Goal: Task Accomplishment & Management: Use online tool/utility

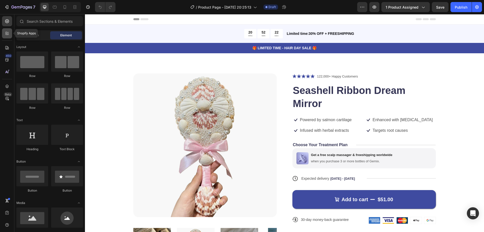
click at [8, 31] on icon at bounding box center [7, 33] width 5 height 5
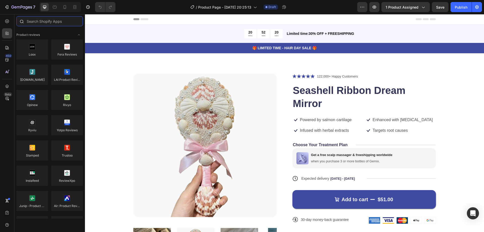
click at [49, 19] on input "text" at bounding box center [49, 21] width 67 height 10
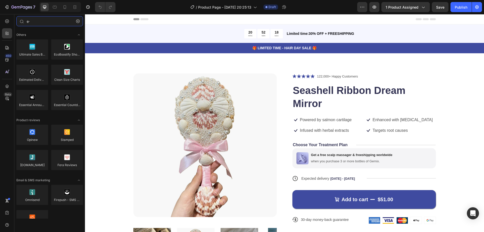
type input "e"
type input "é"
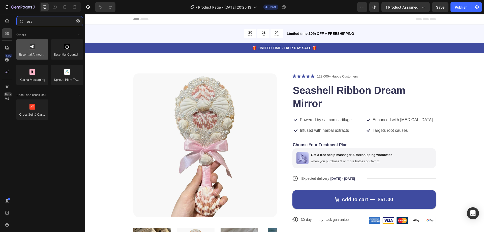
paste input "Essential Upsell & Cross Sell"
type input "Essential Upsell & Cross Sell"
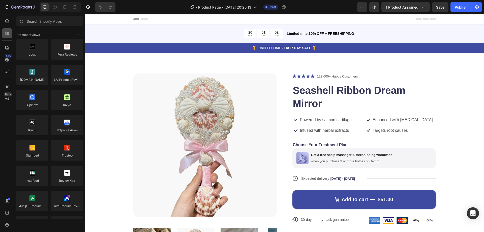
click at [9, 34] on icon at bounding box center [8, 35] width 2 height 2
click at [79, 34] on icon "Toggle open" at bounding box center [79, 35] width 4 height 4
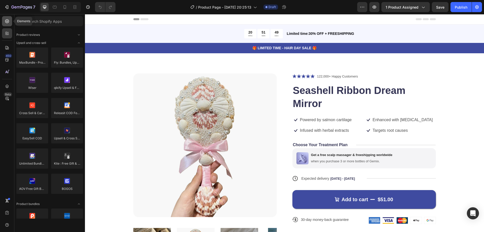
click at [5, 20] on icon at bounding box center [7, 21] width 5 height 5
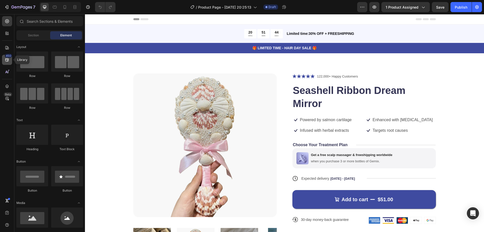
click at [7, 57] on div "450" at bounding box center [8, 56] width 7 height 4
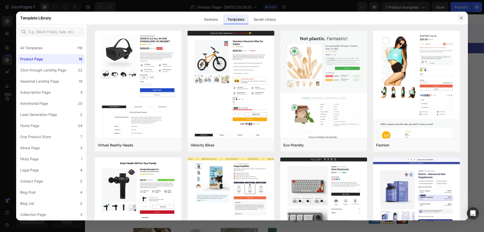
click at [461, 15] on button "button" at bounding box center [461, 18] width 8 height 8
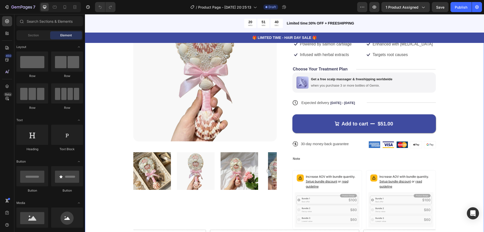
scroll to position [151, 0]
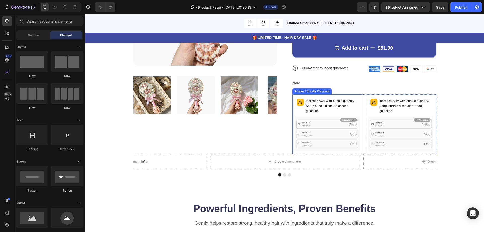
click at [337, 135] on icon at bounding box center [327, 133] width 65 height 35
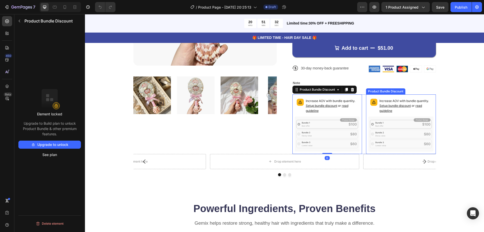
click at [388, 124] on icon at bounding box center [400, 133] width 65 height 35
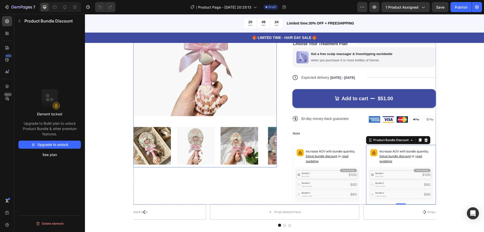
scroll to position [202, 0]
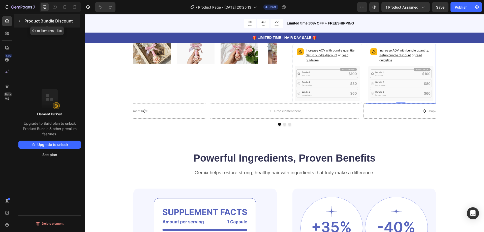
click at [20, 21] on icon "button" at bounding box center [19, 21] width 4 height 4
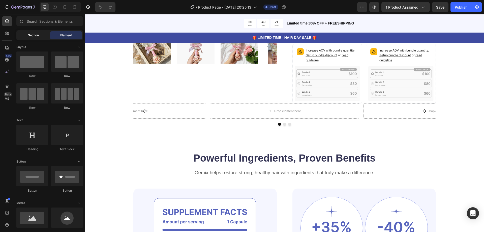
click at [39, 37] on div "Section" at bounding box center [33, 35] width 32 height 8
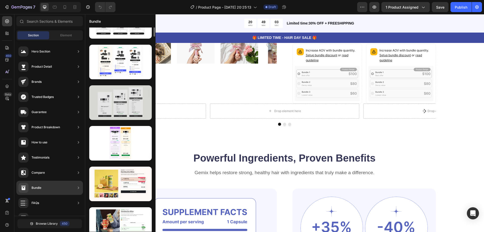
scroll to position [0, 0]
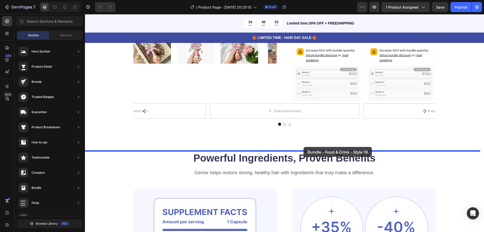
drag, startPoint x: 238, startPoint y: 216, endPoint x: 303, endPoint y: 147, distance: 94.8
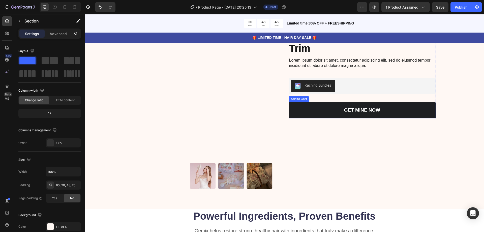
scroll to position [277, 0]
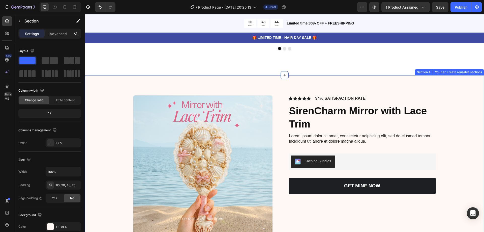
click at [462, 85] on div "Product Images Icon Icon Icon Icon Icon Icon List 94% SATISFACTION RATE Text Bl…" at bounding box center [284, 179] width 399 height 209
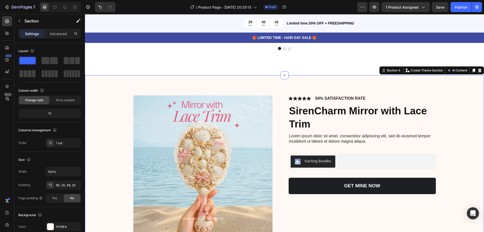
click at [478, 71] on div at bounding box center [479, 70] width 6 height 6
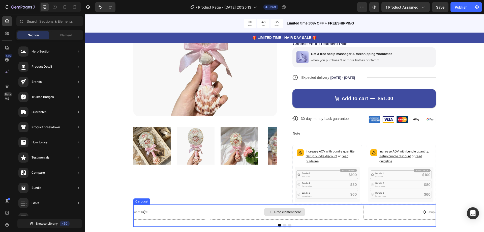
scroll to position [151, 0]
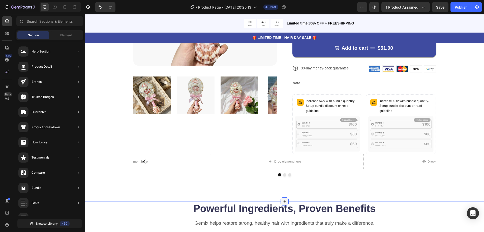
click at [283, 202] on icon at bounding box center [284, 201] width 2 height 2
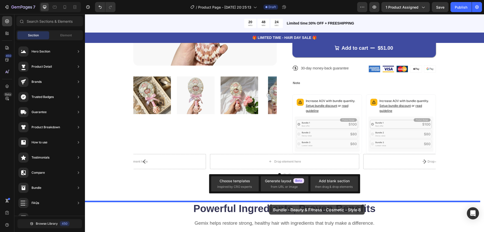
drag, startPoint x: 215, startPoint y: 68, endPoint x: 269, endPoint y: 204, distance: 146.3
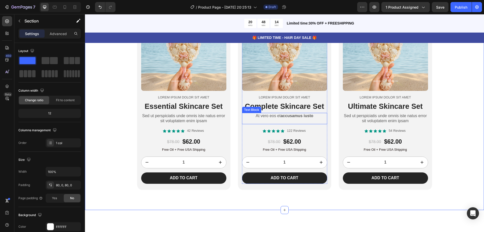
scroll to position [320, 0]
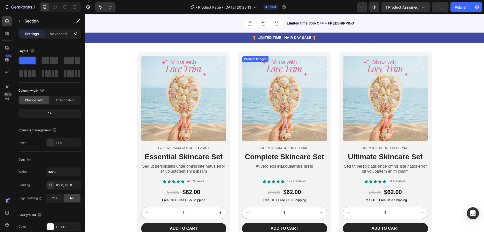
click at [259, 72] on img at bounding box center [284, 98] width 85 height 85
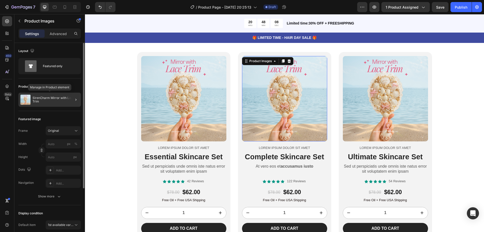
click at [52, 99] on p "SirenCharm Mirror with Lace Trim" at bounding box center [56, 99] width 46 height 7
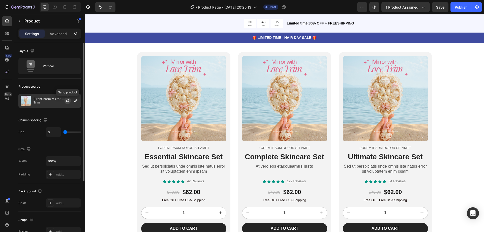
click at [68, 102] on icon "button" at bounding box center [68, 101] width 4 height 4
click at [68, 101] on icon "button" at bounding box center [68, 101] width 4 height 4
click at [28, 102] on img at bounding box center [26, 100] width 10 height 10
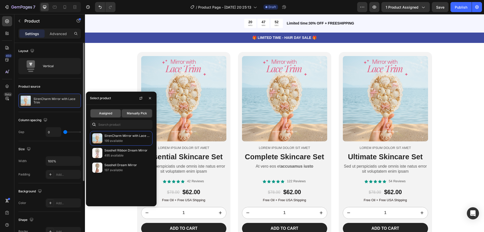
click at [103, 110] on div "Assigned" at bounding box center [105, 113] width 30 height 8
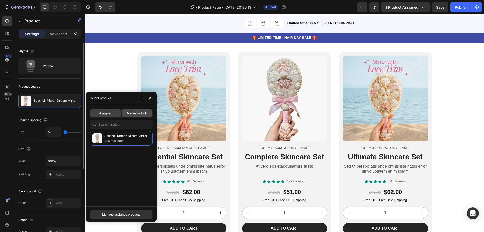
click at [146, 114] on span "Manually Pick" at bounding box center [137, 113] width 20 height 5
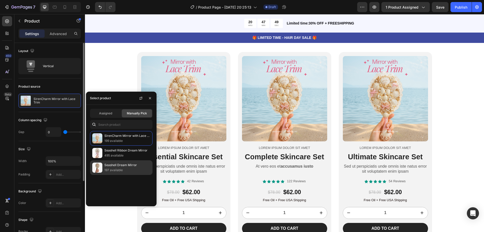
click at [122, 164] on p "Seashell Dream Mirror" at bounding box center [127, 164] width 46 height 5
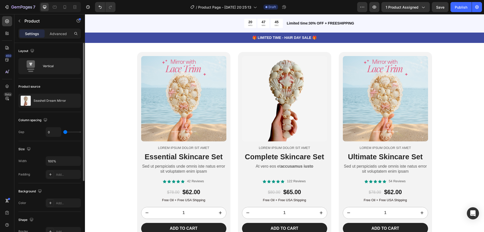
click at [66, 86] on div "Product source" at bounding box center [49, 86] width 62 height 8
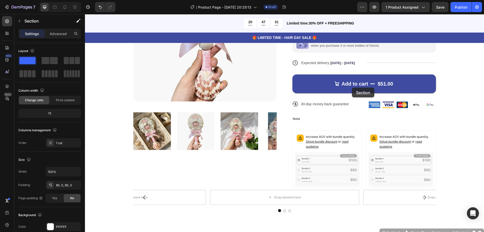
scroll to position [90, 0]
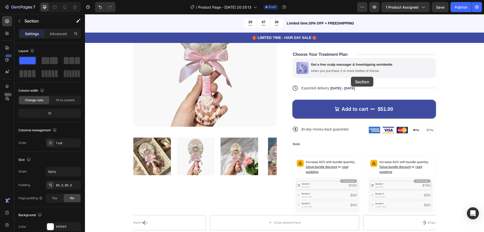
drag, startPoint x: 125, startPoint y: 136, endPoint x: 351, endPoint y: 77, distance: 233.7
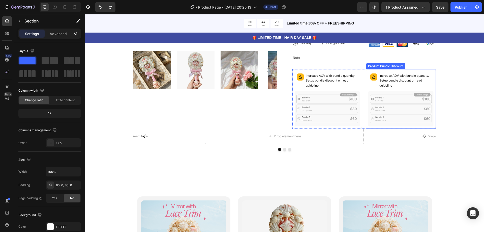
scroll to position [25, 0]
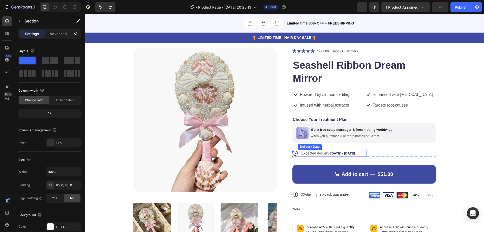
click at [362, 146] on div "Icon Icon Icon Icon Icon Icon List 122,000+ Happy Customers Text Block Row Seas…" at bounding box center [363, 164] width 143 height 232
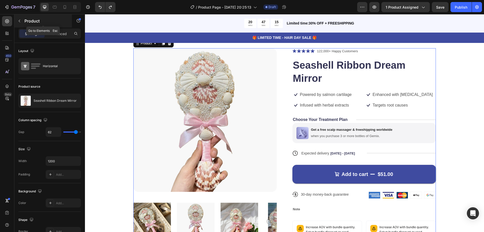
click at [18, 18] on button "button" at bounding box center [19, 21] width 8 height 8
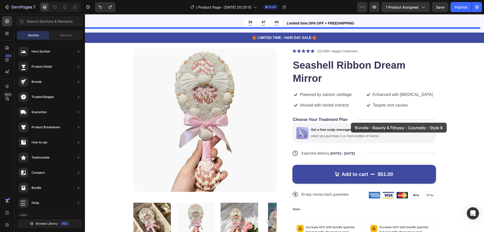
drag, startPoint x: 199, startPoint y: 63, endPoint x: 351, endPoint y: 122, distance: 162.8
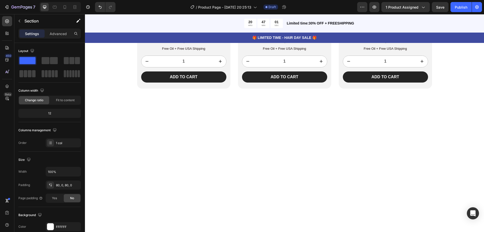
scroll to position [0, 0]
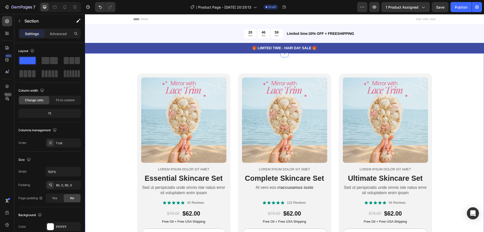
click at [457, 63] on div "Product Images Lorem ipsum dolor sit amet Text Block Essential Skincare Set Hea…" at bounding box center [284, 167] width 399 height 228
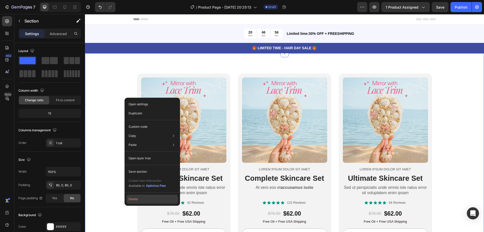
click at [138, 199] on button "Delete" at bounding box center [151, 198] width 51 height 9
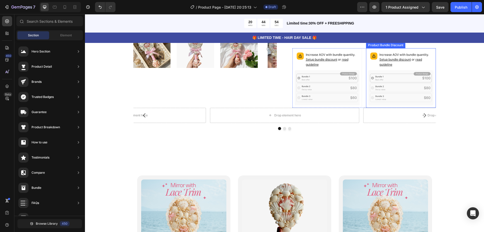
scroll to position [147, 0]
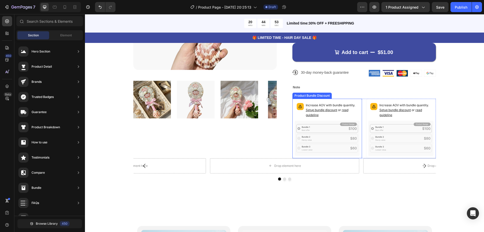
click at [337, 113] on p "Increase AOV with bundle quantity. Setup bundle discount or read guideline" at bounding box center [332, 110] width 52 height 15
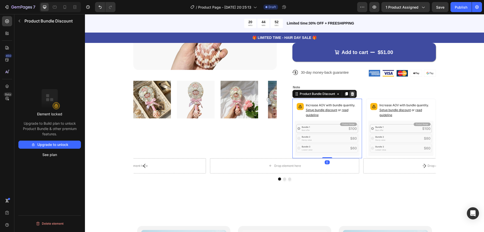
click at [351, 92] on icon at bounding box center [351, 94] width 3 height 4
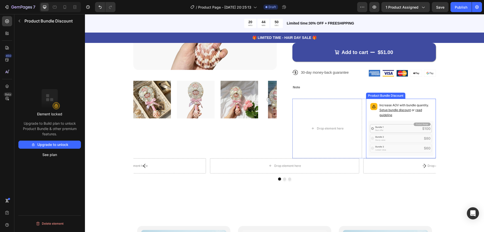
click at [379, 108] on span "Setup bundle discount" at bounding box center [394, 110] width 31 height 4
click at [426, 94] on icon at bounding box center [425, 94] width 3 height 4
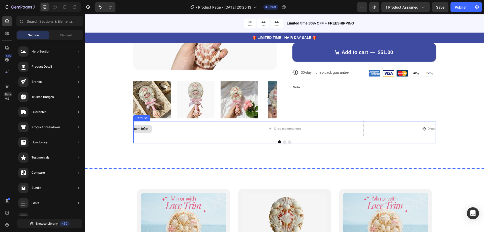
drag, startPoint x: 193, startPoint y: 129, endPoint x: 279, endPoint y: 136, distance: 85.7
click at [193, 129] on div "Drop element here" at bounding box center [131, 128] width 149 height 15
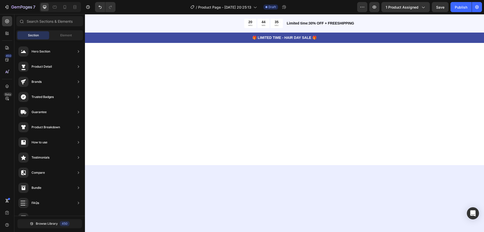
scroll to position [1895, 0]
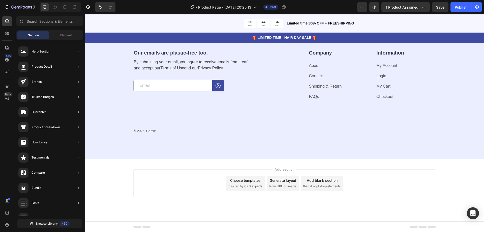
drag, startPoint x: 482, startPoint y: 178, endPoint x: 554, endPoint y: 231, distance: 89.2
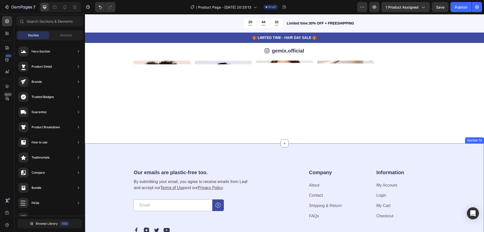
scroll to position [1820, 0]
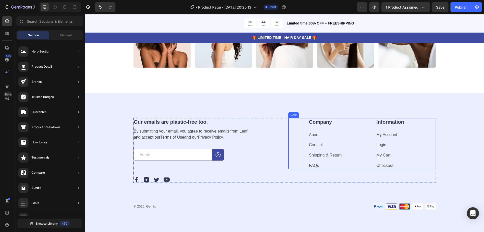
click at [445, 143] on div "Our emails are plastic-free too. Heading By submitting your email, you agree to…" at bounding box center [284, 164] width 359 height 92
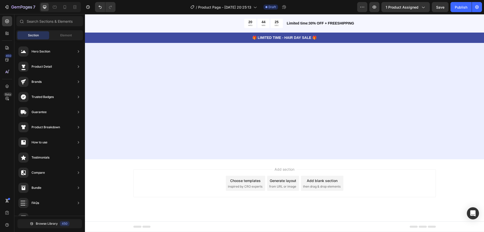
scroll to position [575, 0]
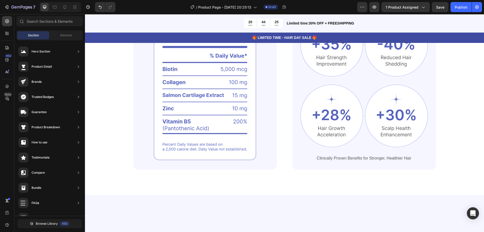
drag, startPoint x: 483, startPoint y: 218, endPoint x: 529, endPoint y: 24, distance: 199.5
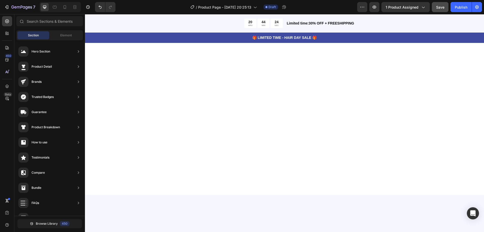
scroll to position [0, 0]
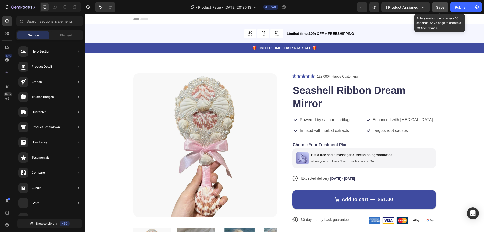
click at [438, 5] on span "Save" at bounding box center [440, 7] width 8 height 4
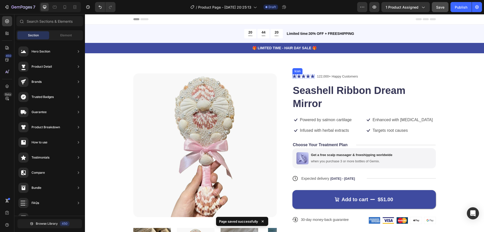
click at [317, 88] on h1 "Seashell Ribbon Dream Mirror" at bounding box center [363, 96] width 143 height 27
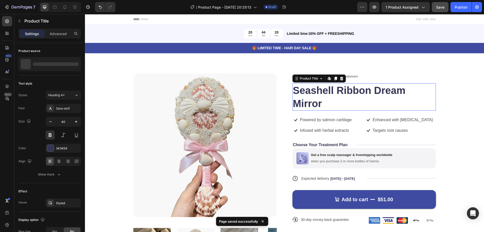
click at [317, 88] on h1 "Seashell Ribbon Dream Mirror" at bounding box center [363, 96] width 143 height 27
click at [317, 89] on h1 "Seashell Ribbon Dream Mirror" at bounding box center [363, 96] width 143 height 27
click at [315, 93] on h1 "Seashell Ribbon Dream Mirror" at bounding box center [363, 96] width 143 height 27
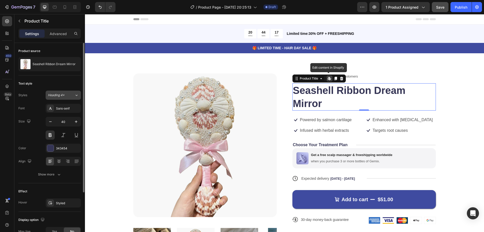
click at [57, 92] on button "Heading 4*" at bounding box center [63, 94] width 35 height 9
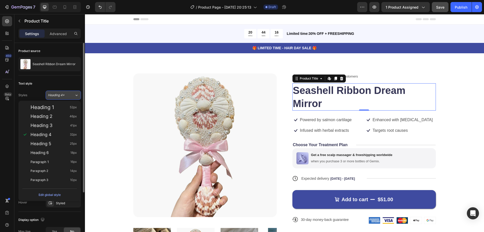
click at [57, 92] on button "Heading 4*" at bounding box center [63, 94] width 35 height 9
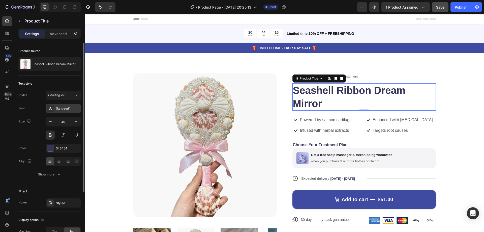
click at [67, 110] on div "Sans-serif" at bounding box center [68, 108] width 24 height 5
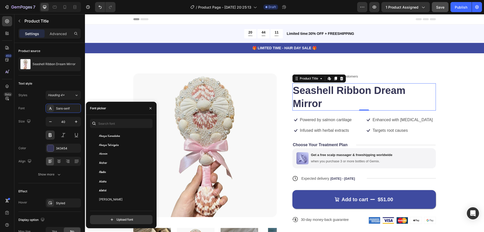
scroll to position [252, 0]
click at [151, 105] on button "button" at bounding box center [150, 108] width 8 height 8
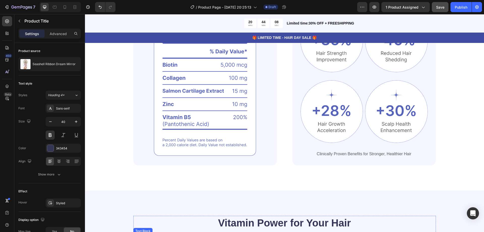
scroll to position [705, 0]
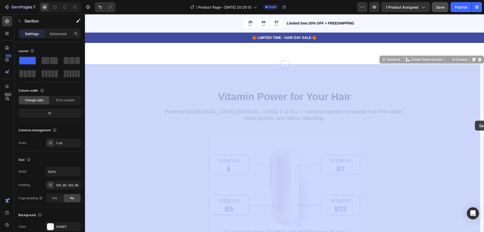
drag, startPoint x: 476, startPoint y: 101, endPoint x: 475, endPoint y: 113, distance: 11.9
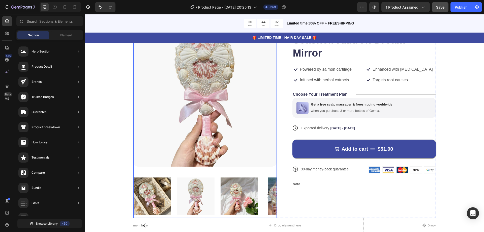
scroll to position [0, 0]
